Goal: Task Accomplishment & Management: Use online tool/utility

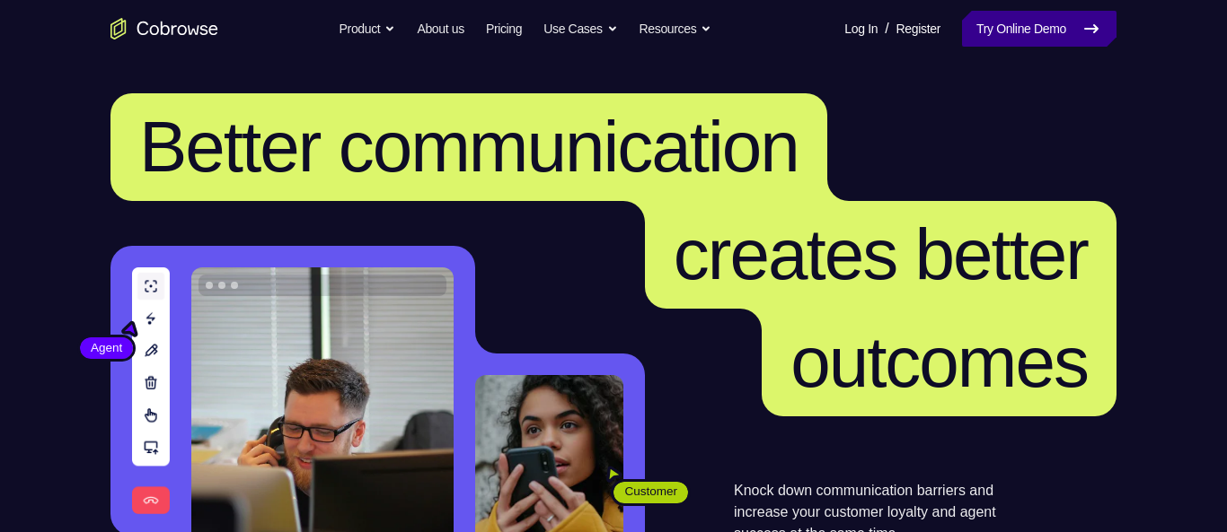
click at [1064, 32] on link "Try Online Demo" at bounding box center [1039, 29] width 154 height 36
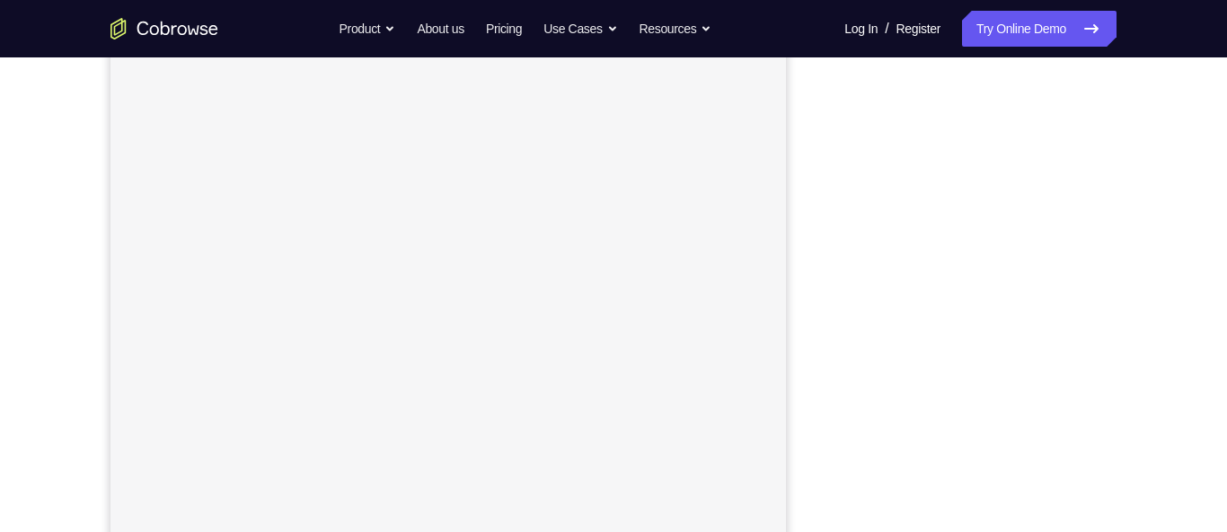
scroll to position [248, 0]
